Goal: Entertainment & Leisure: Consume media (video, audio)

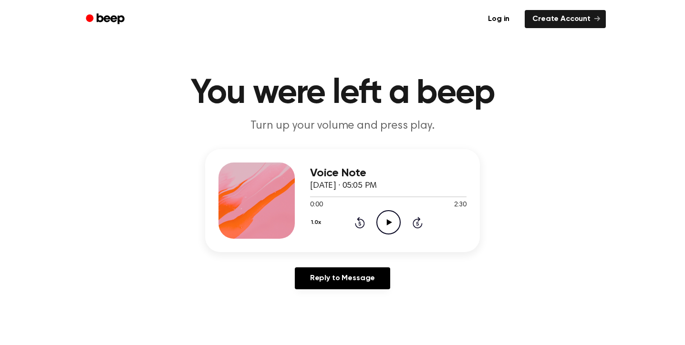
click at [392, 221] on icon "Play Audio" at bounding box center [388, 222] width 24 height 24
click at [384, 221] on icon "Play Audio" at bounding box center [388, 222] width 24 height 24
click at [388, 225] on icon "Pause Audio" at bounding box center [388, 222] width 24 height 24
click at [380, 217] on icon "Play Audio" at bounding box center [388, 222] width 24 height 24
click at [380, 217] on icon "Pause Audio" at bounding box center [388, 222] width 24 height 24
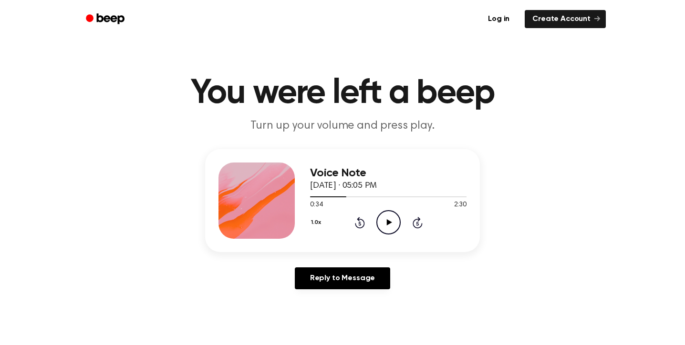
click at [380, 217] on icon "Play Audio" at bounding box center [388, 222] width 24 height 24
click at [380, 217] on icon "Pause Audio" at bounding box center [388, 222] width 24 height 24
click at [380, 217] on icon "Play Audio" at bounding box center [388, 222] width 24 height 24
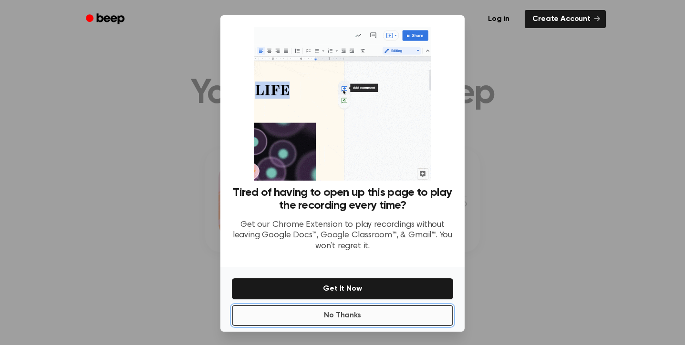
click at [371, 309] on button "No Thanks" at bounding box center [342, 315] width 221 height 21
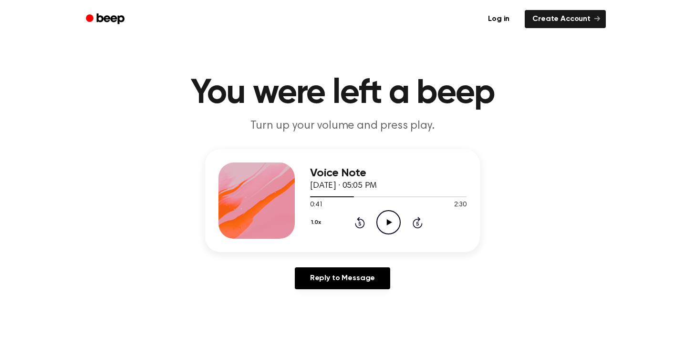
click at [392, 220] on icon "Play Audio" at bounding box center [388, 222] width 24 height 24
click at [392, 220] on icon "Pause Audio" at bounding box center [388, 222] width 24 height 24
click at [392, 220] on icon "Play Audio" at bounding box center [388, 222] width 24 height 24
click at [388, 215] on icon "Pause Audio" at bounding box center [388, 222] width 24 height 24
click at [388, 215] on icon "Play Audio" at bounding box center [388, 222] width 24 height 24
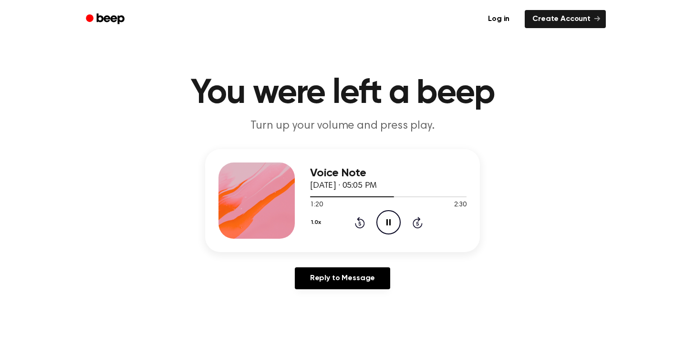
click at [387, 215] on icon "Pause Audio" at bounding box center [388, 222] width 24 height 24
click at [387, 215] on icon "Play Audio" at bounding box center [388, 222] width 24 height 24
click at [387, 214] on icon "Pause Audio" at bounding box center [388, 222] width 24 height 24
click at [387, 214] on icon "Play Audio" at bounding box center [388, 222] width 24 height 24
click at [387, 214] on icon "Pause Audio" at bounding box center [388, 222] width 24 height 24
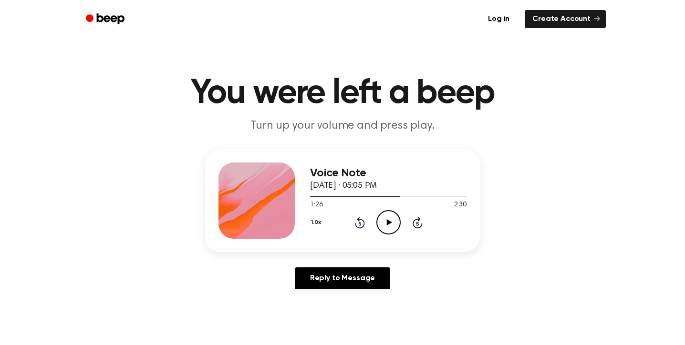
click at [387, 215] on icon "Play Audio" at bounding box center [388, 222] width 24 height 24
click at [388, 224] on icon "Pause Audio" at bounding box center [388, 222] width 24 height 24
click at [388, 224] on icon at bounding box center [388, 222] width 5 height 6
click at [388, 218] on icon "Pause Audio" at bounding box center [388, 222] width 24 height 24
click at [535, 277] on div "Voice Note [DATE] · 05:05 PM 1:35 2:30 Your browser does not support the [objec…" at bounding box center [342, 223] width 662 height 148
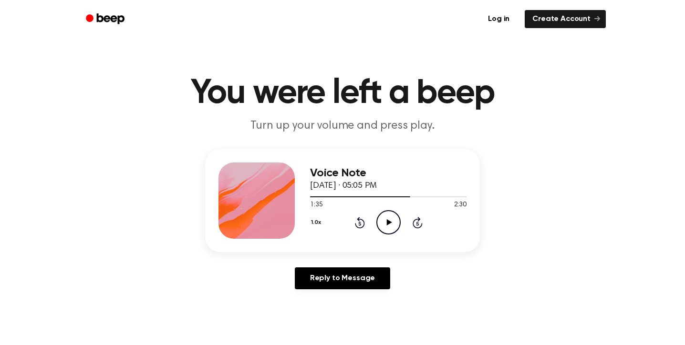
click at [390, 226] on icon "Play Audio" at bounding box center [388, 222] width 24 height 24
click at [390, 226] on icon at bounding box center [388, 222] width 4 height 6
click at [390, 226] on icon "Play Audio" at bounding box center [388, 222] width 24 height 24
click at [390, 226] on icon at bounding box center [388, 222] width 4 height 6
click at [390, 226] on icon "Play Audio" at bounding box center [388, 222] width 24 height 24
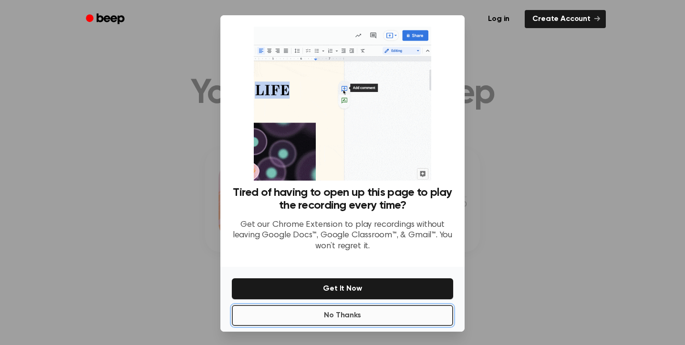
click at [363, 313] on button "No Thanks" at bounding box center [342, 315] width 221 height 21
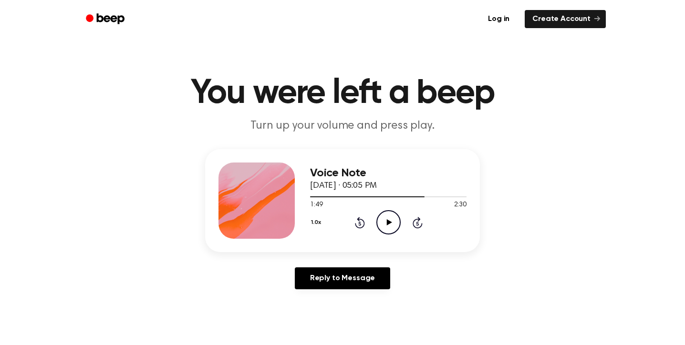
click at [380, 226] on icon "Play Audio" at bounding box center [388, 222] width 24 height 24
click at [379, 225] on icon "Pause Audio" at bounding box center [388, 222] width 24 height 24
click at [379, 225] on icon "Play Audio" at bounding box center [388, 222] width 24 height 24
click at [379, 225] on icon "Pause Audio" at bounding box center [388, 222] width 24 height 24
click at [379, 225] on icon "Play Audio" at bounding box center [388, 222] width 24 height 24
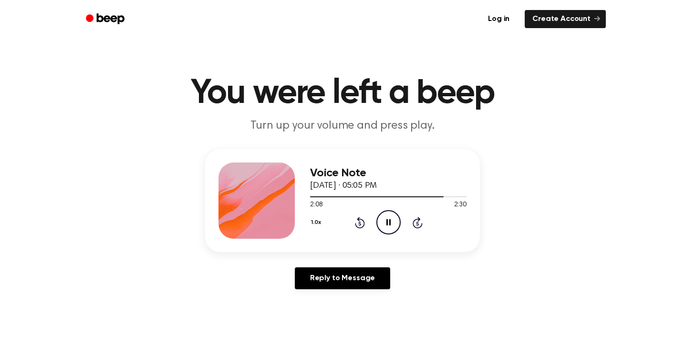
click at [384, 215] on icon "Pause Audio" at bounding box center [388, 222] width 24 height 24
click at [384, 215] on icon "Play Audio" at bounding box center [388, 222] width 24 height 24
click at [384, 215] on icon "Pause Audio" at bounding box center [388, 222] width 24 height 24
click at [384, 215] on icon "Play Audio" at bounding box center [388, 222] width 24 height 24
click at [391, 220] on icon "Pause Audio" at bounding box center [388, 222] width 24 height 24
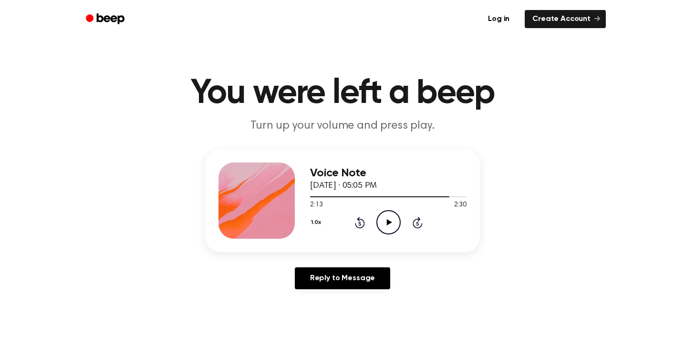
click at [388, 219] on icon "Play Audio" at bounding box center [388, 222] width 24 height 24
click at [389, 217] on icon "Pause Audio" at bounding box center [388, 222] width 24 height 24
click at [389, 217] on icon "Play Audio" at bounding box center [388, 222] width 24 height 24
